Goal: Transaction & Acquisition: Book appointment/travel/reservation

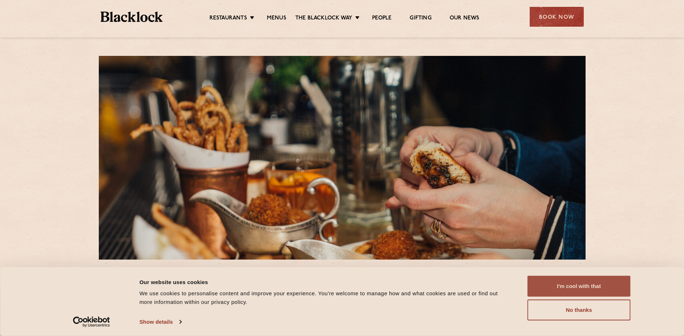
click at [596, 284] on button "I'm cool with that" at bounding box center [579, 286] width 103 height 21
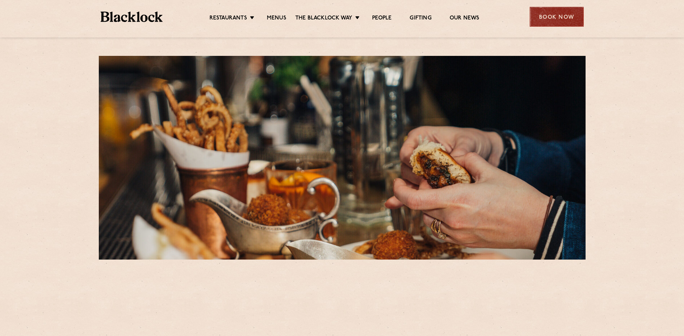
click at [546, 18] on div "Book Now" at bounding box center [557, 17] width 54 height 20
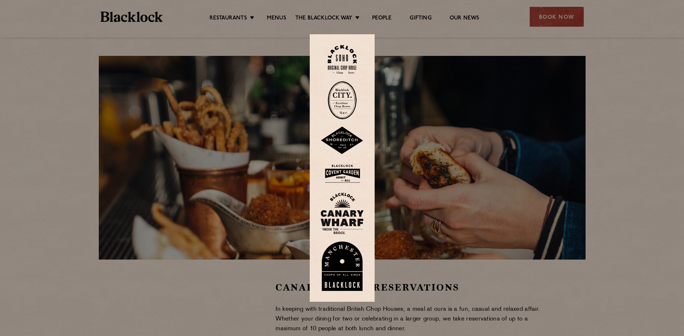
click at [339, 52] on img at bounding box center [342, 59] width 29 height 29
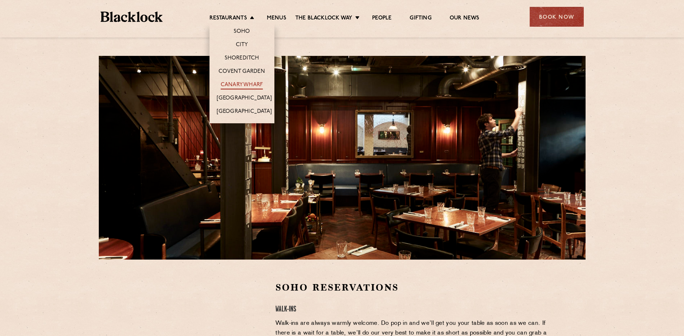
click at [243, 85] on link "Canary Wharf" at bounding box center [242, 86] width 42 height 8
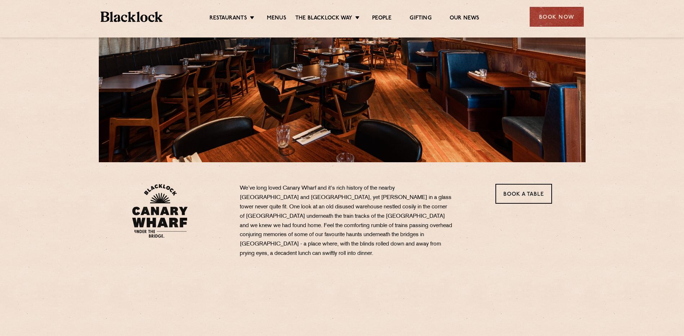
scroll to position [108, 0]
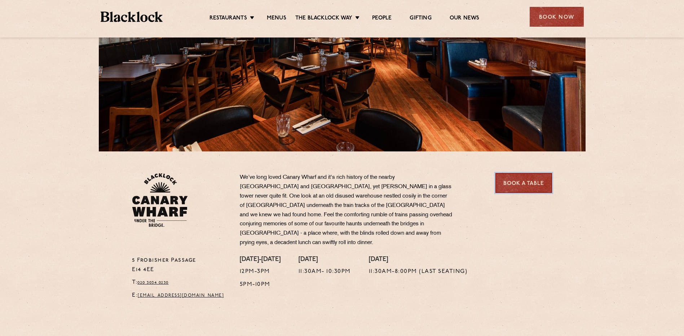
click at [523, 182] on link "Book a Table" at bounding box center [524, 183] width 57 height 20
